Goal: Transaction & Acquisition: Register for event/course

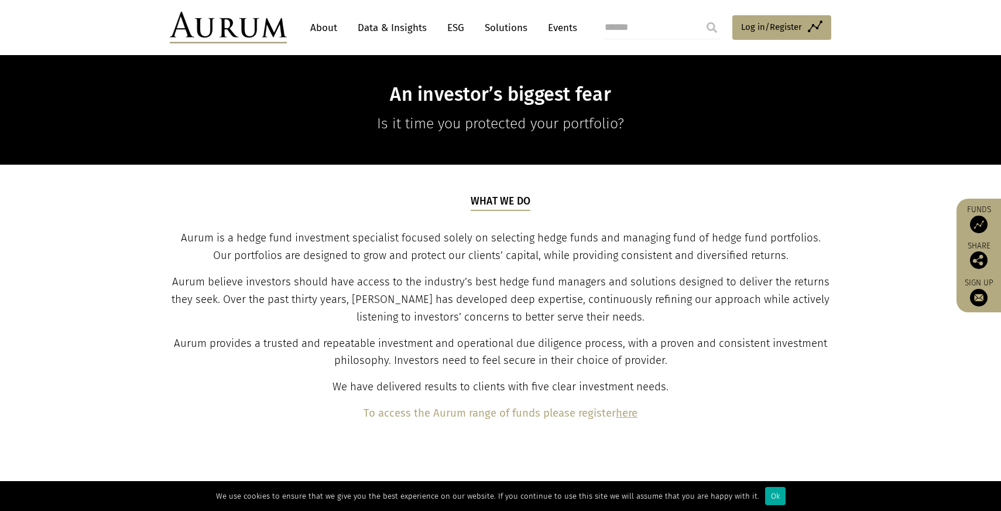
scroll to position [276, 0]
click at [729, 270] on div "What we do Aurum is a hedge fund investment specialist focused solely on select…" at bounding box center [501, 308] width 659 height 228
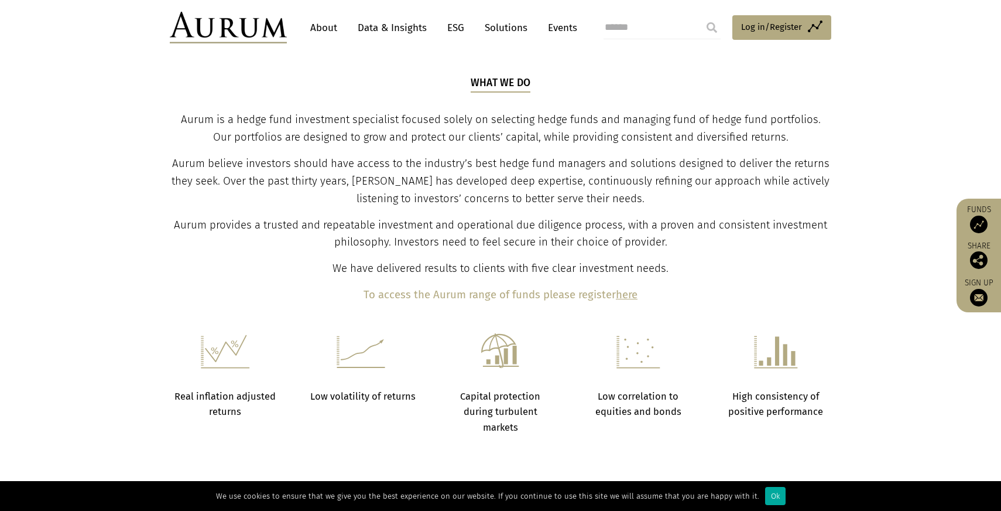
scroll to position [397, 0]
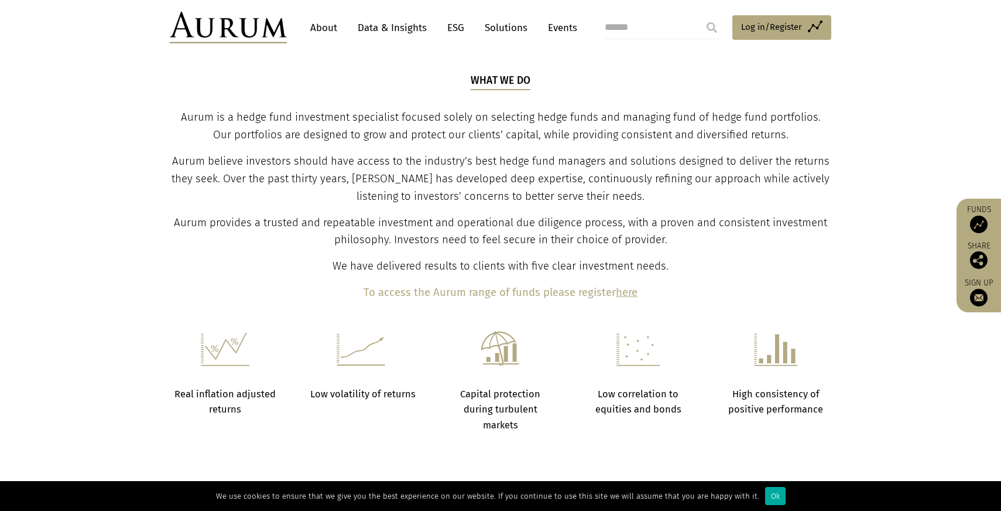
click at [590, 222] on span "Aurum provides a trusted and repeatable investment and operational due diligenc…" at bounding box center [500, 231] width 653 height 30
click at [670, 234] on p "Aurum provides a trusted and repeatable investment and operational due diligenc…" at bounding box center [501, 231] width 659 height 35
click at [708, 236] on p "Aurum provides a trusted and repeatable investment and operational due diligenc…" at bounding box center [501, 231] width 659 height 35
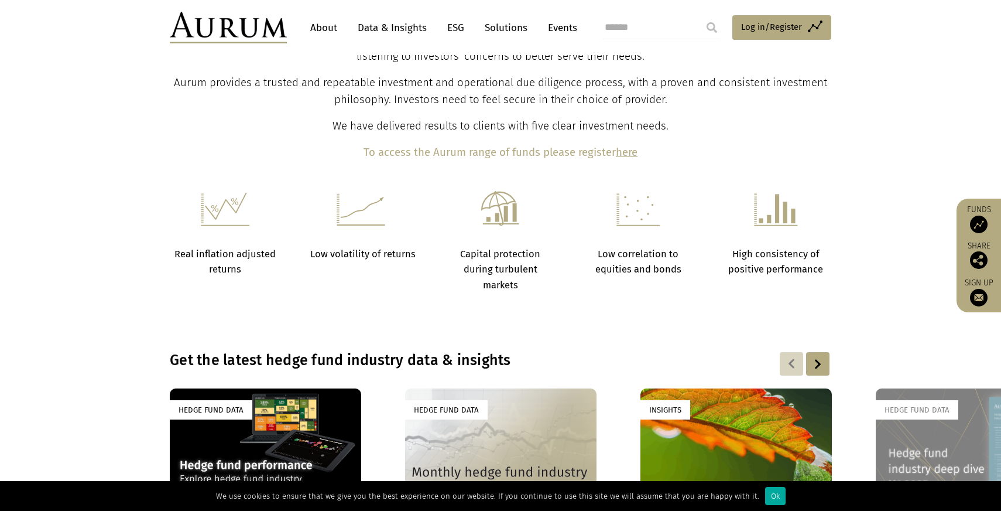
scroll to position [559, 0]
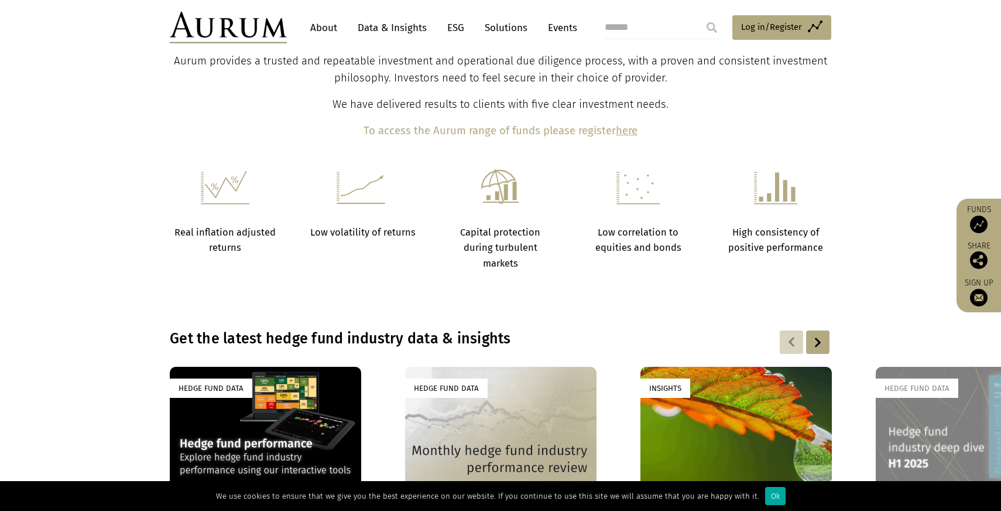
click at [121, 239] on section "Real inflation adjusted returns Low volatility of returns Capital protection du…" at bounding box center [500, 234] width 1001 height 131
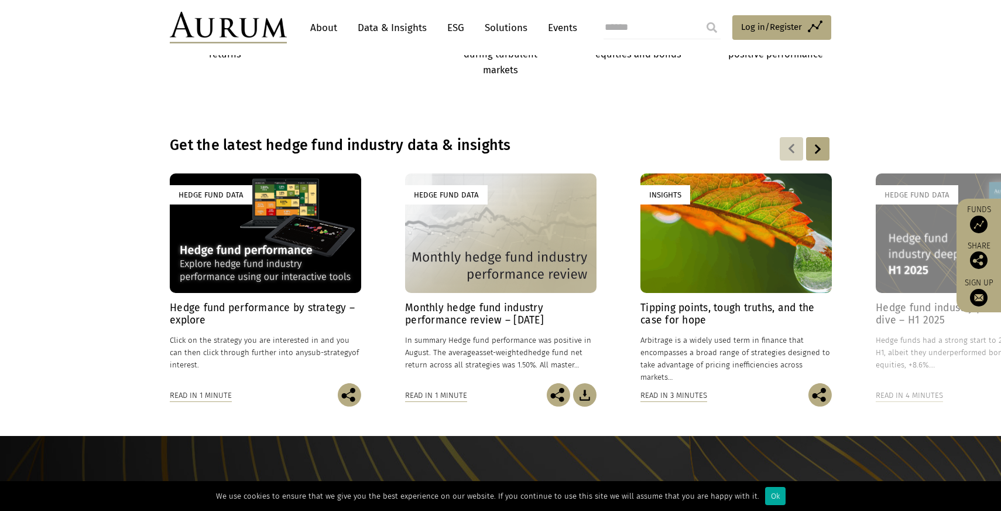
scroll to position [756, 0]
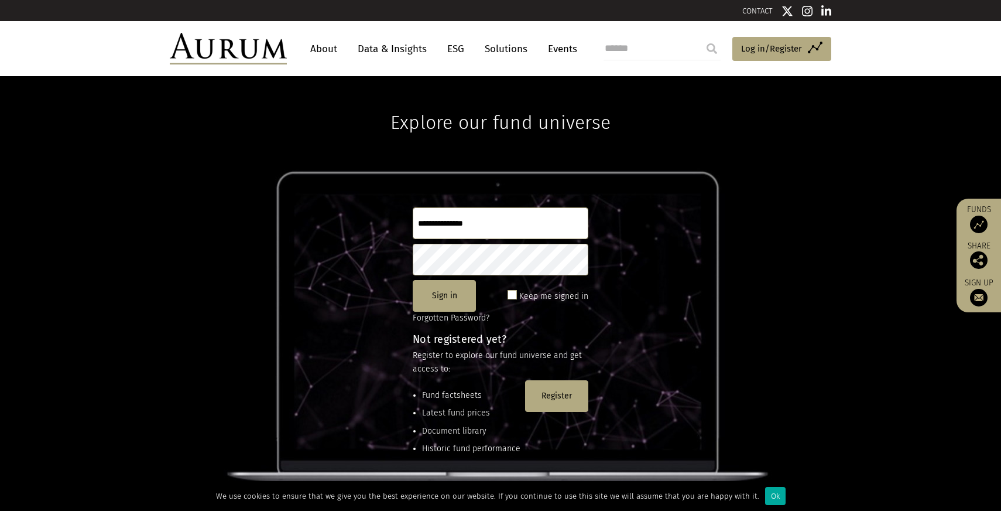
click at [518, 220] on input "text" at bounding box center [501, 223] width 176 height 32
click at [488, 229] on input "text" at bounding box center [501, 223] width 176 height 32
click at [329, 46] on link "About" at bounding box center [323, 49] width 39 height 22
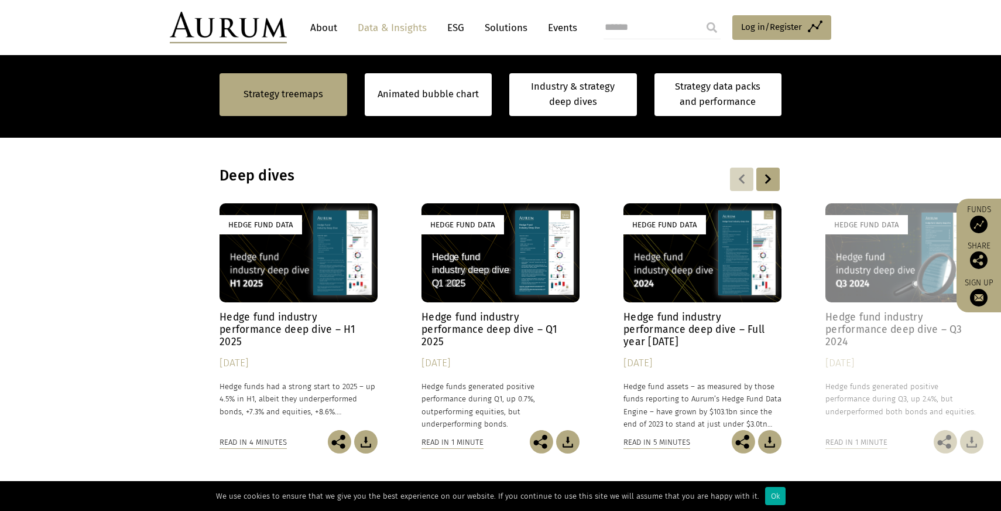
scroll to position [907, 0]
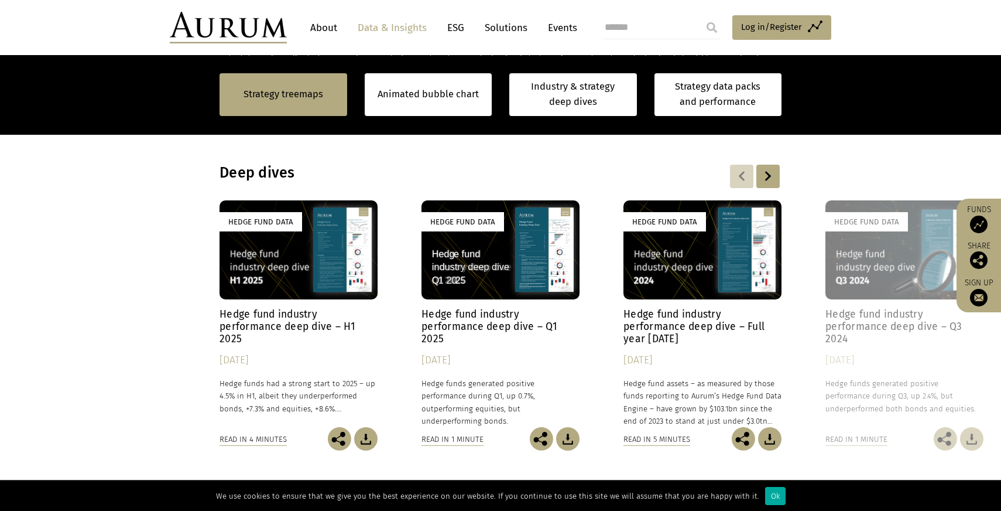
click at [220, 345] on div "Hedge Fund Data Hedge fund industry performance deep dive – H1 2025 [DATE] Hedg…" at bounding box center [501, 325] width 562 height 250
click at [220, 334] on div "Hedge Fund Data Hedge fund industry performance deep dive – H1 2025 [DATE] Hedg…" at bounding box center [501, 325] width 562 height 250
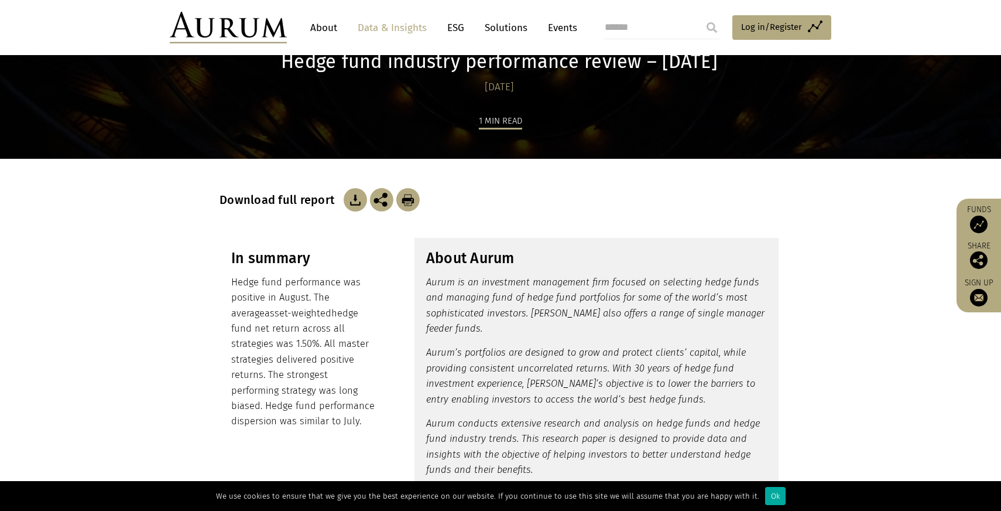
scroll to position [84, 0]
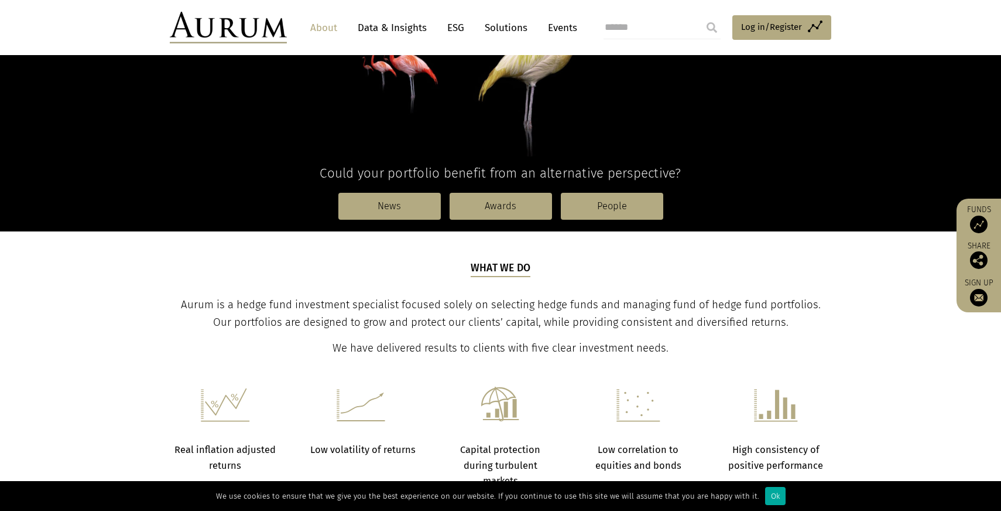
scroll to position [235, 0]
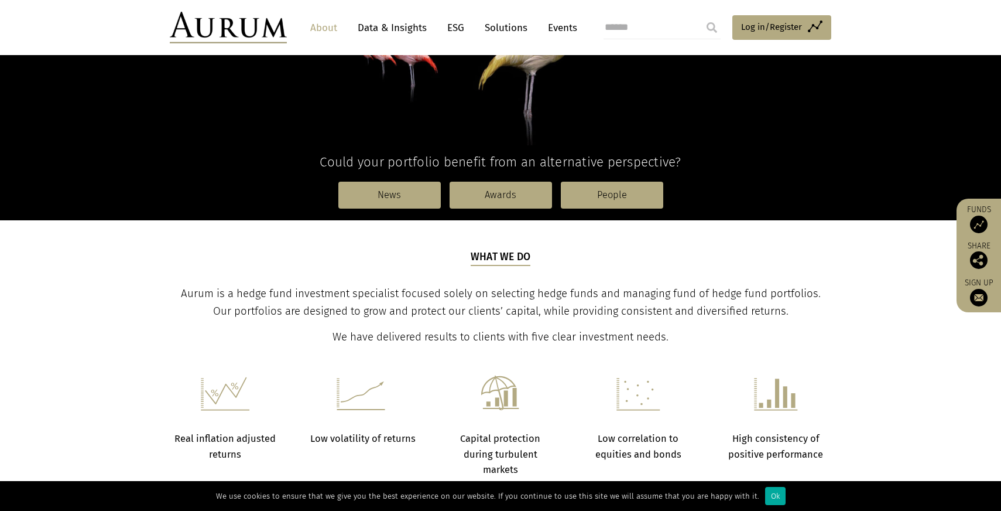
click at [709, 318] on p "Aurum is a hedge fund investment specialist focused solely on selecting hedge f…" at bounding box center [501, 302] width 659 height 35
click at [729, 304] on span "Aurum is a hedge fund investment specialist focused solely on selecting hedge f…" at bounding box center [501, 302] width 640 height 30
click at [806, 309] on p "Aurum is a hedge fund investment specialist focused solely on selecting hedge f…" at bounding box center [501, 302] width 659 height 35
click at [807, 307] on p "Aurum is a hedge fund investment specialist focused solely on selecting hedge f…" at bounding box center [501, 302] width 659 height 35
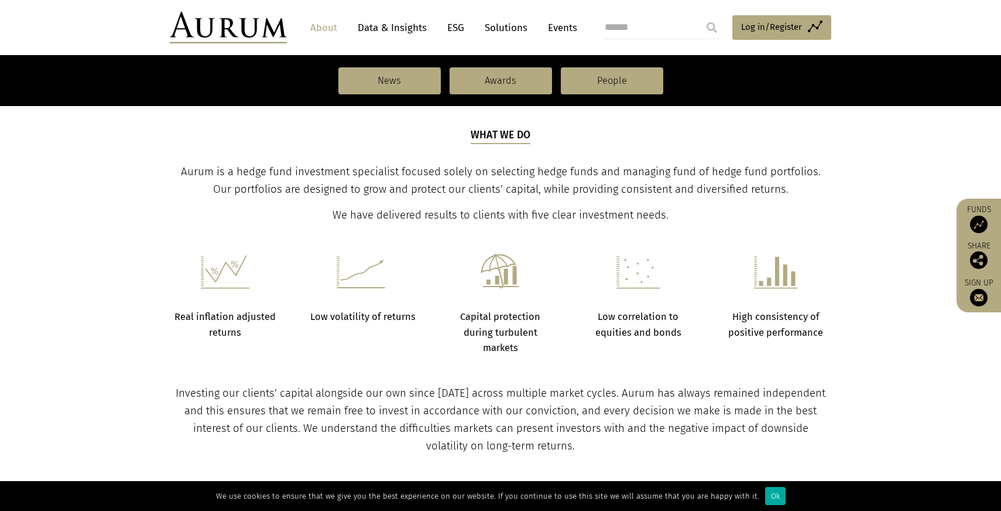
scroll to position [358, 0]
click at [851, 244] on section "Real inflation adjusted returns Low volatility of returns Capital protection du…" at bounding box center [500, 288] width 1001 height 131
click at [860, 176] on section "What we do Aurum is a hedge fund investment specialist focused solely on select…" at bounding box center [500, 160] width 1001 height 126
click at [834, 176] on div "What we do Aurum is a hedge fund investment specialist focused solely on select…" at bounding box center [500, 174] width 685 height 97
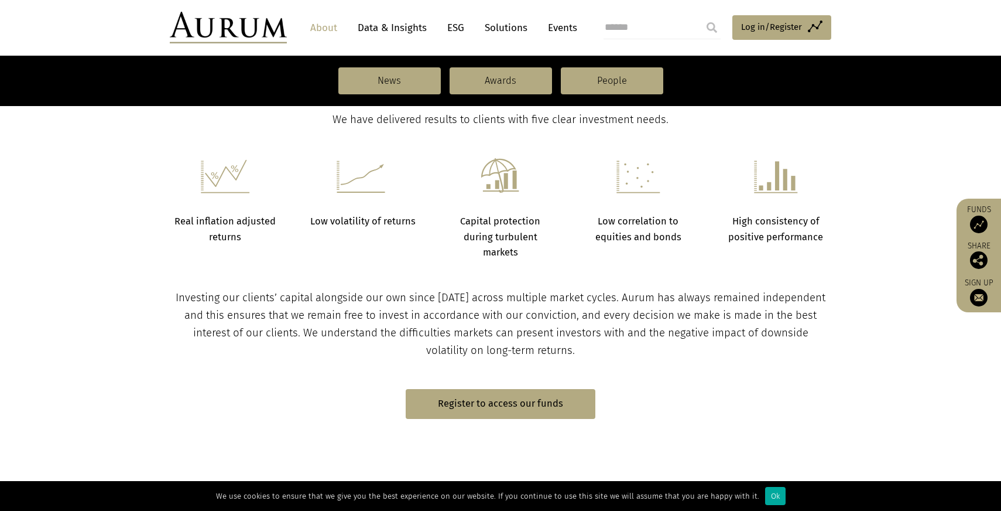
scroll to position [454, 0]
click at [824, 341] on p "Investing our clients’ capital alongside our own since 1994 across multiple mar…" at bounding box center [501, 322] width 659 height 70
click at [830, 320] on div "Investing our clients’ capital alongside our own since 1994 across multiple mar…" at bounding box center [500, 322] width 685 height 70
click at [785, 378] on section "Register to access our funds" at bounding box center [500, 402] width 1001 height 88
click at [757, 359] on section "Register to access our funds" at bounding box center [500, 402] width 1001 height 88
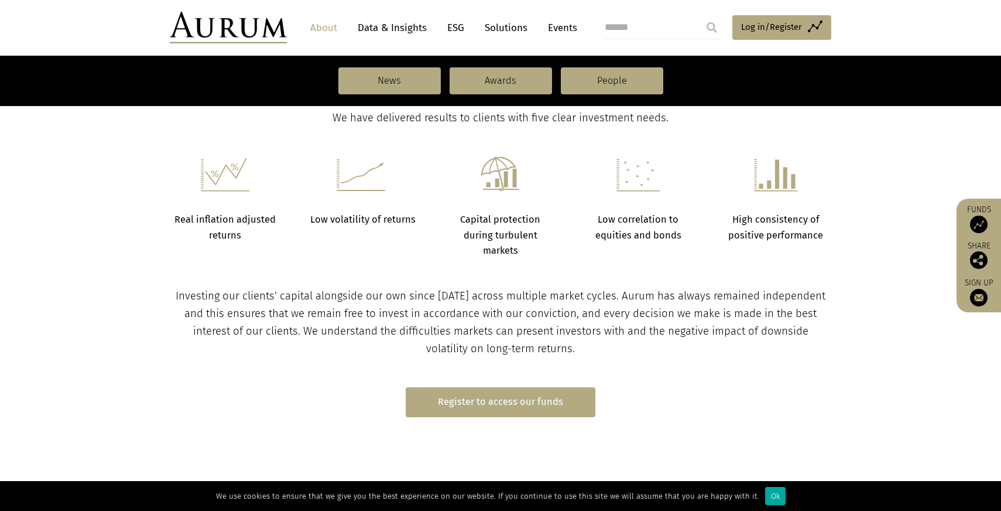
click at [547, 406] on link "Register to access our funds" at bounding box center [501, 402] width 190 height 30
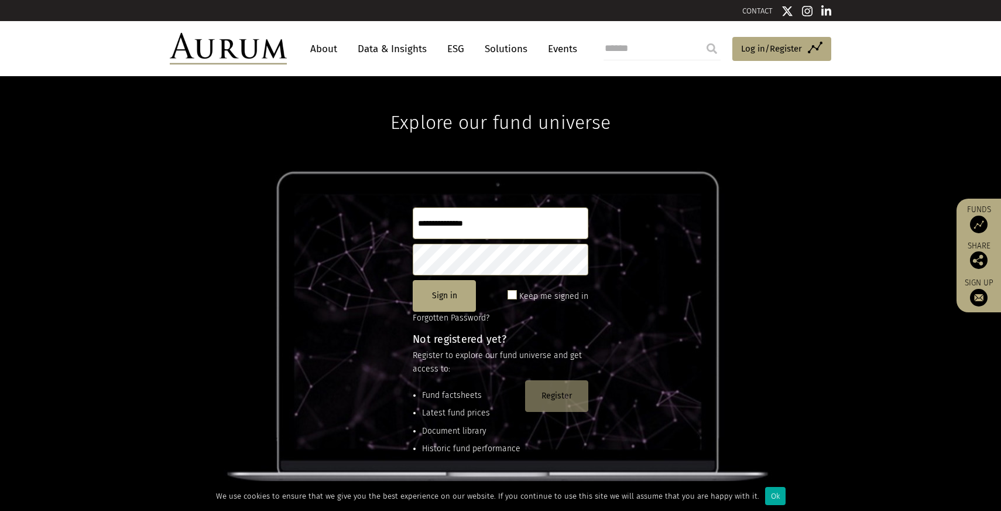
click at [549, 396] on button "Register" at bounding box center [556, 396] width 63 height 32
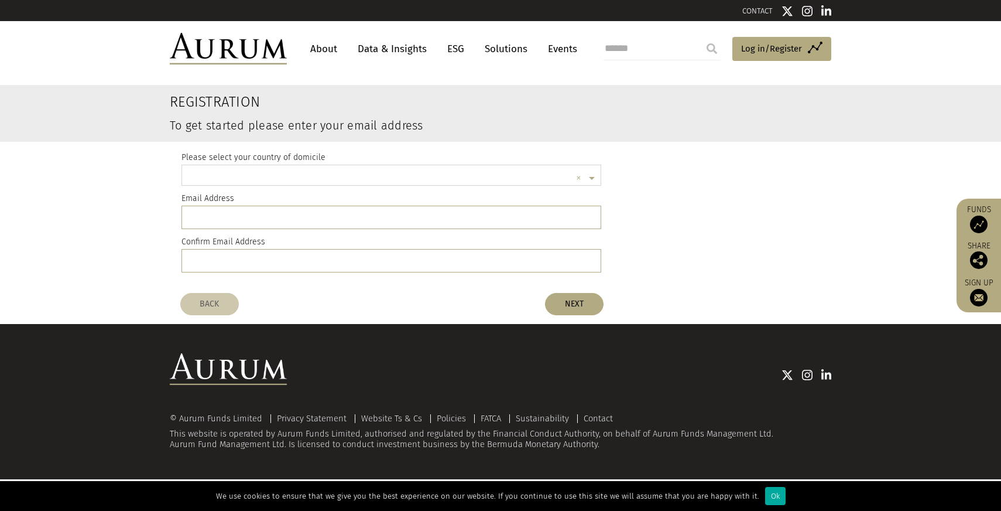
scroll to position [3, 0]
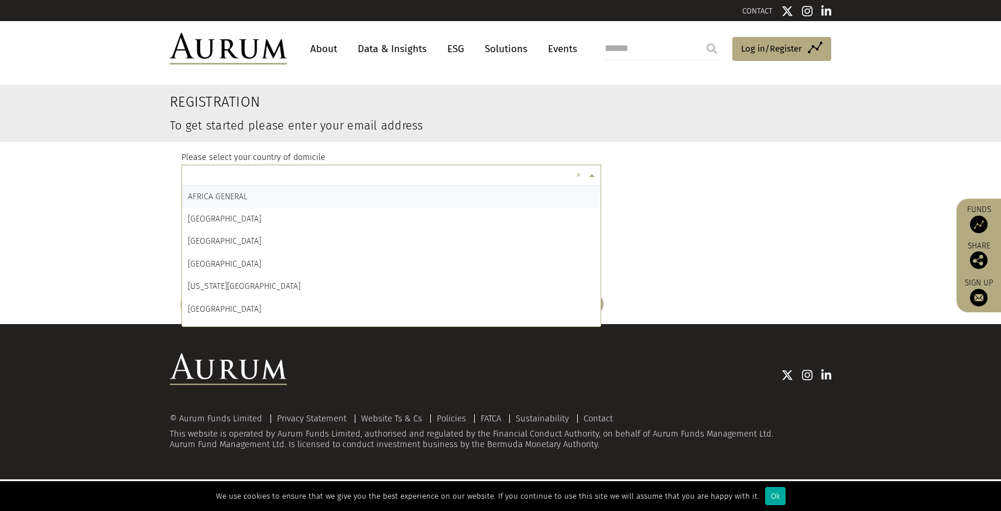
click at [267, 179] on input "text" at bounding box center [379, 176] width 383 height 23
type input "*****"
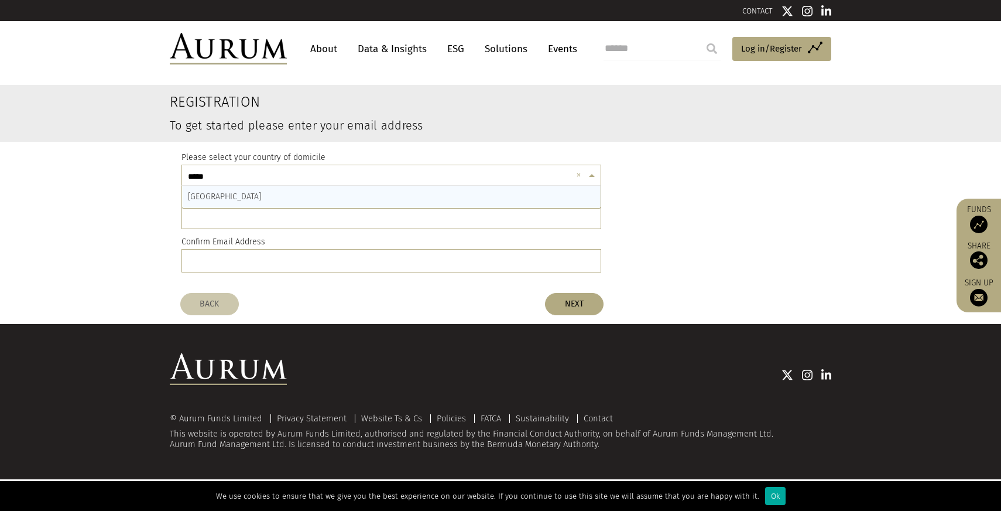
click at [263, 197] on div "[GEOGRAPHIC_DATA]" at bounding box center [391, 197] width 419 height 22
click at [259, 214] on input "email" at bounding box center [391, 216] width 420 height 23
type input "**********"
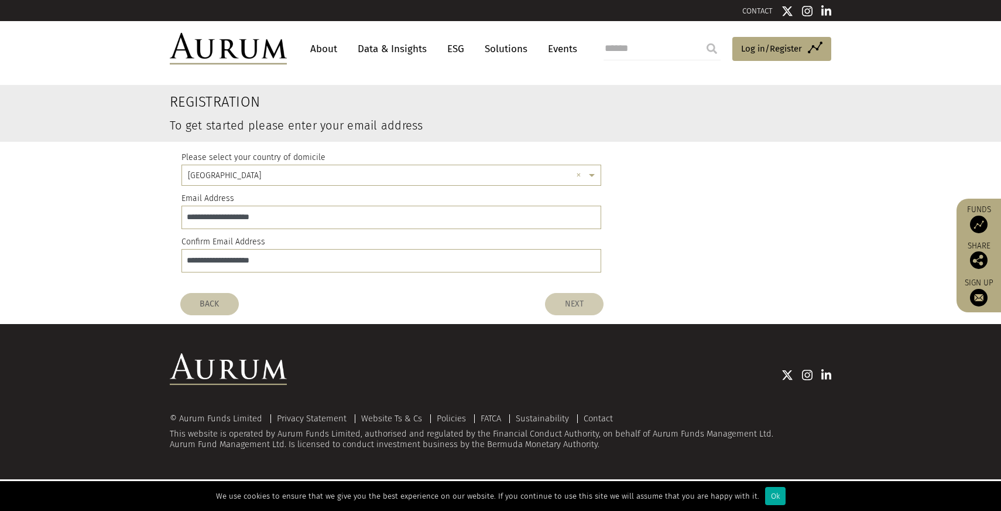
click at [570, 302] on button "NEXT" at bounding box center [574, 304] width 59 height 22
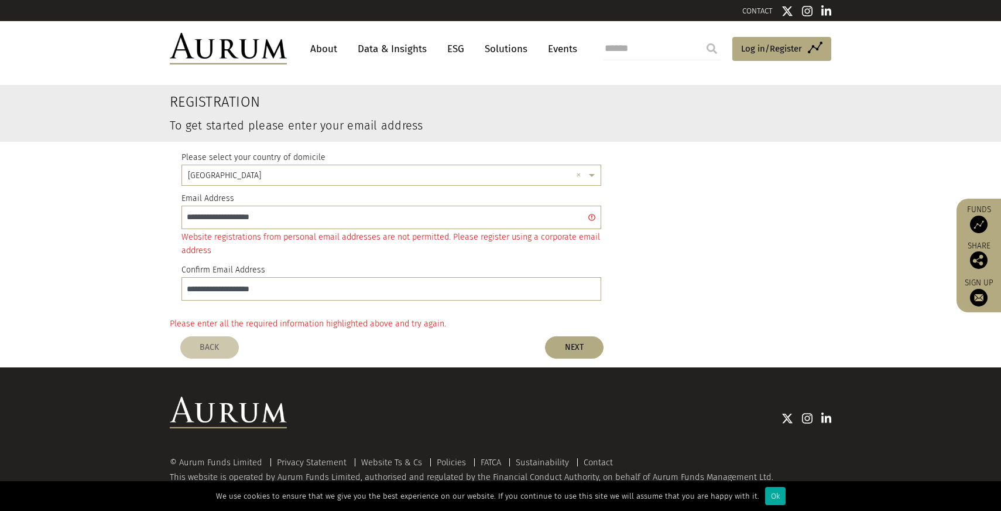
click at [318, 54] on link "About" at bounding box center [323, 49] width 39 height 22
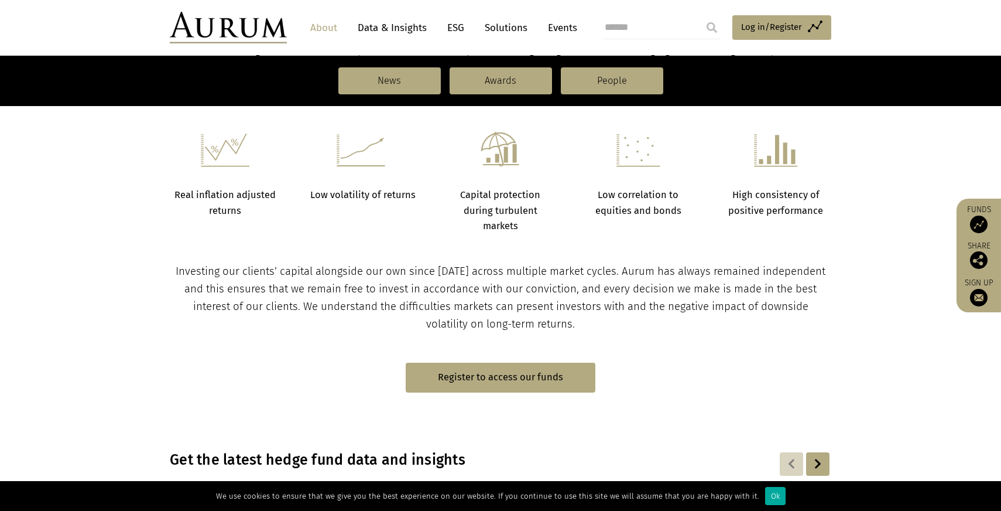
scroll to position [487, 0]
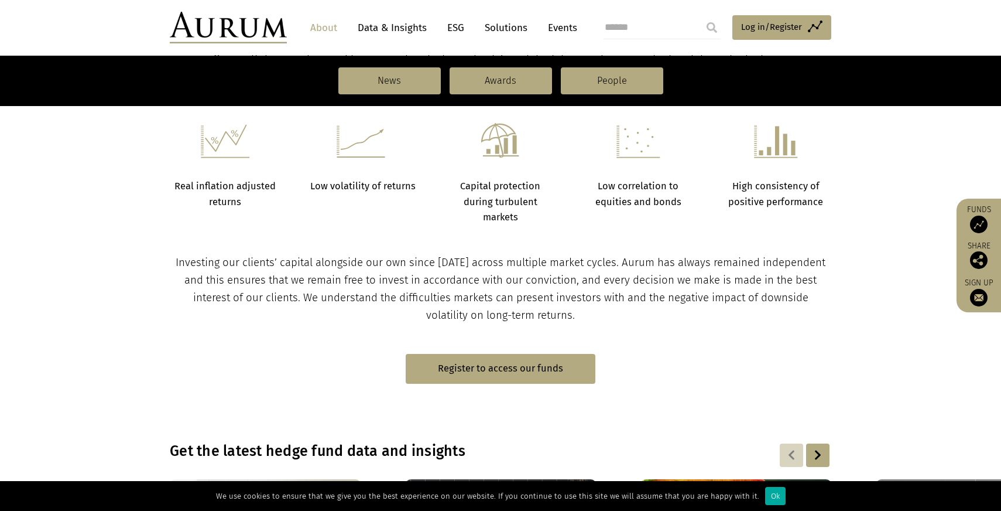
click at [752, 313] on p "Investing our clients’ capital alongside our own since [DATE] across multiple m…" at bounding box center [501, 289] width 659 height 70
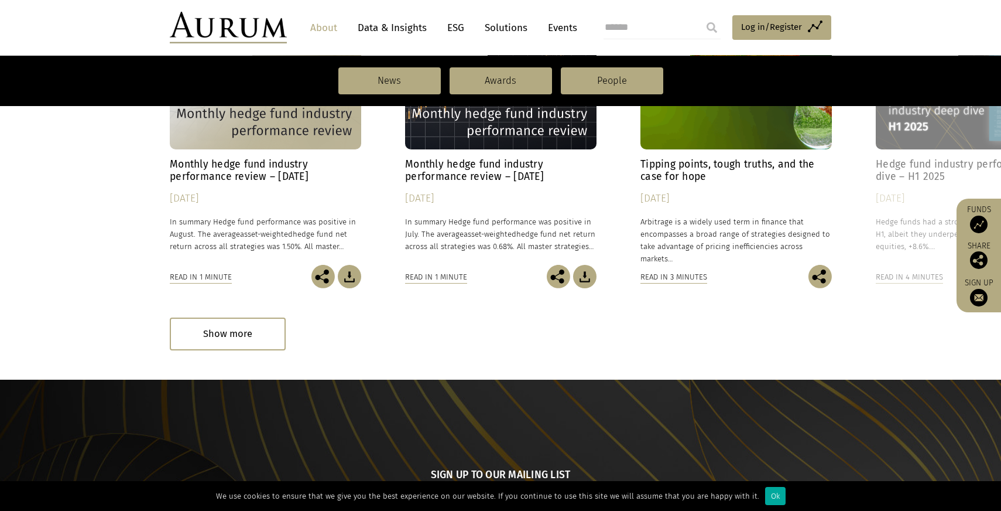
scroll to position [938, 0]
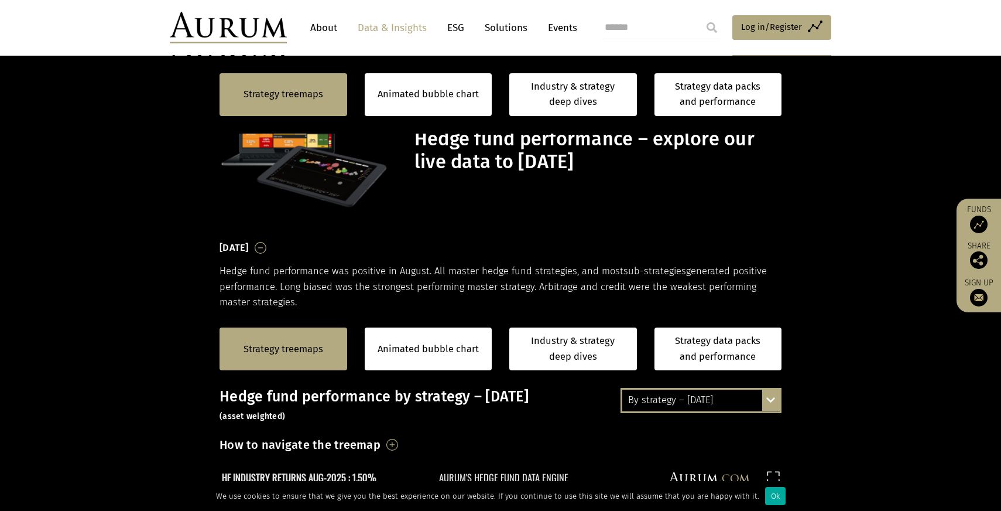
scroll to position [907, 0]
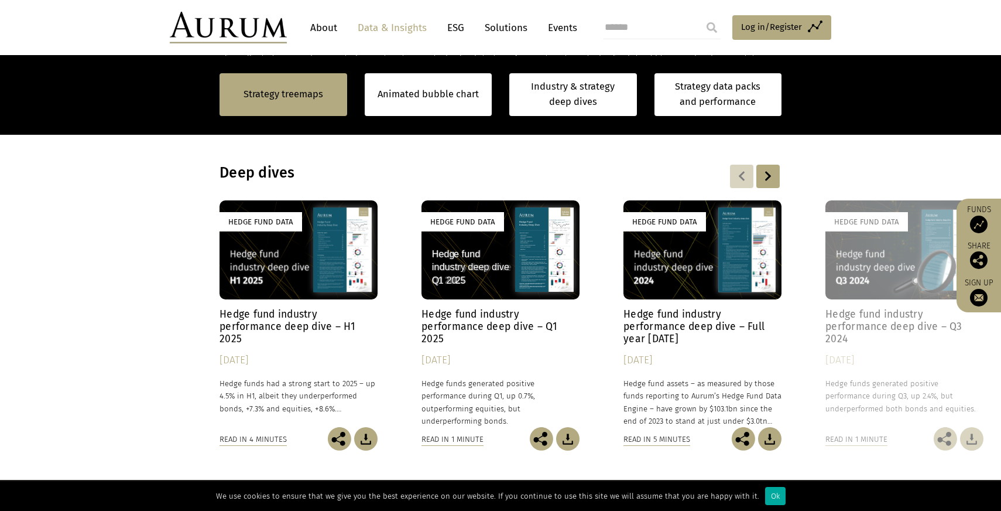
click at [220, 353] on div "Hedge Fund Data Hedge fund industry performance deep dive – H1 2025 [DATE] Hedg…" at bounding box center [501, 325] width 562 height 250
